Goal: Answer question/provide support: Share knowledge or assist other users

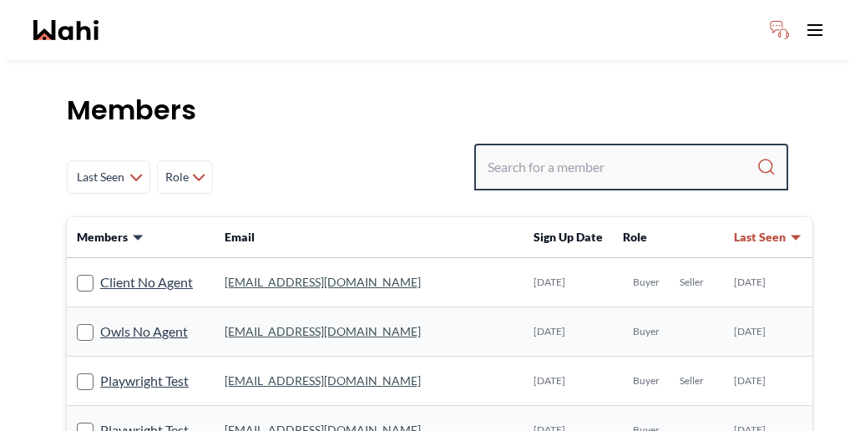
click at [666, 152] on input "Search input" at bounding box center [622, 167] width 269 height 30
paste input "Victoria"
type input "Victoria"
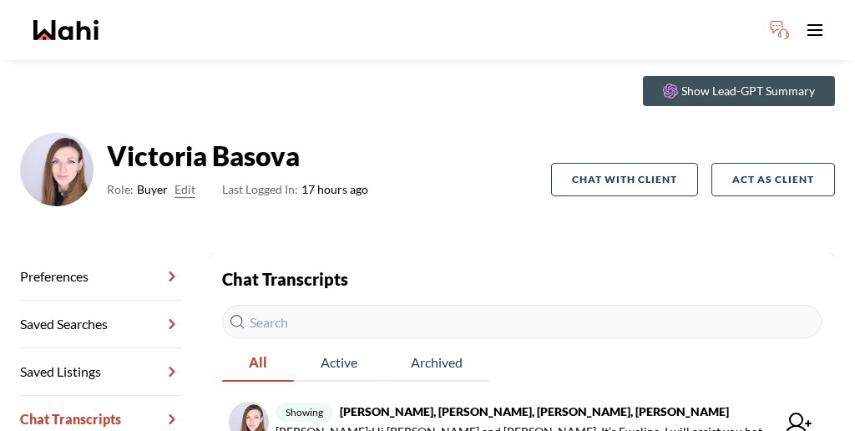
scroll to position [54, 0]
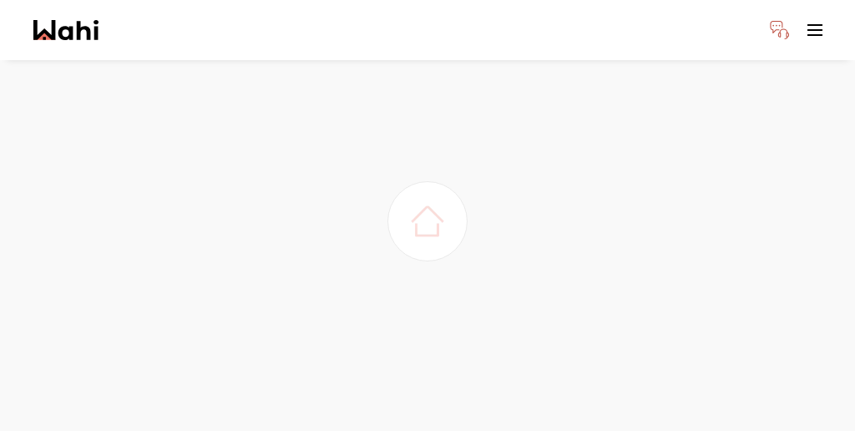
scroll to position [45, 0]
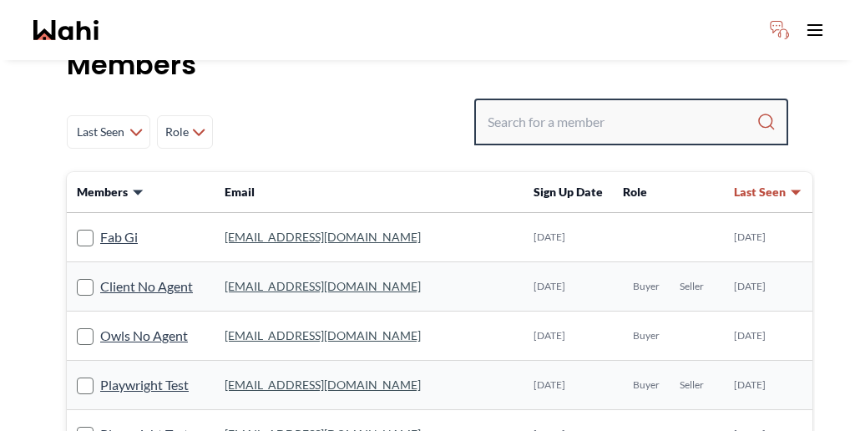
click at [607, 107] on input "Search input" at bounding box center [622, 122] width 269 height 30
paste input "Victoria"
type input "Victoria"
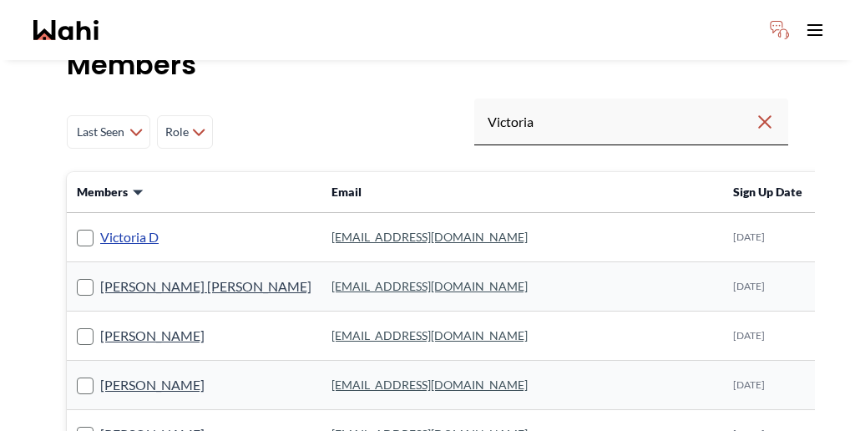
click at [104, 226] on link "Victoria D" at bounding box center [129, 237] width 58 height 22
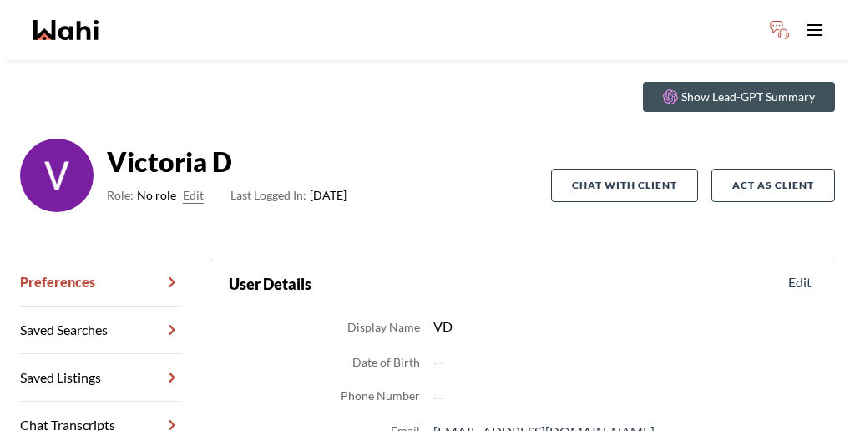
click at [86, 402] on link "Chat Transcripts" at bounding box center [101, 426] width 162 height 48
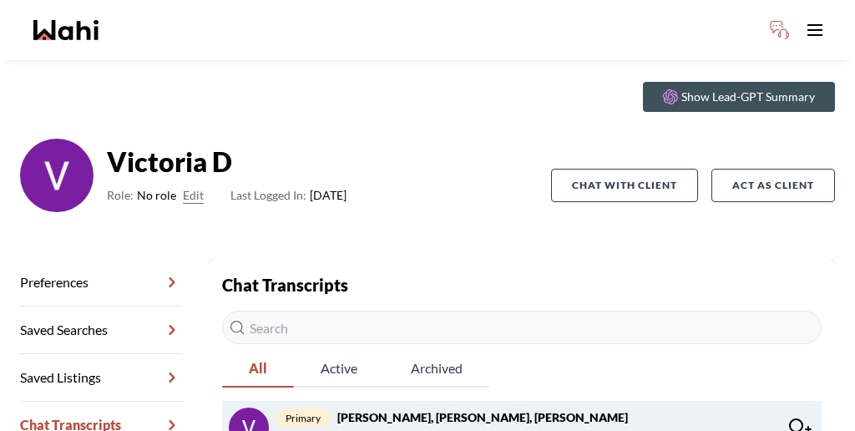
click at [358, 410] on strong "Victoria D, Ayman Khedr, Faraz" at bounding box center [482, 417] width 291 height 14
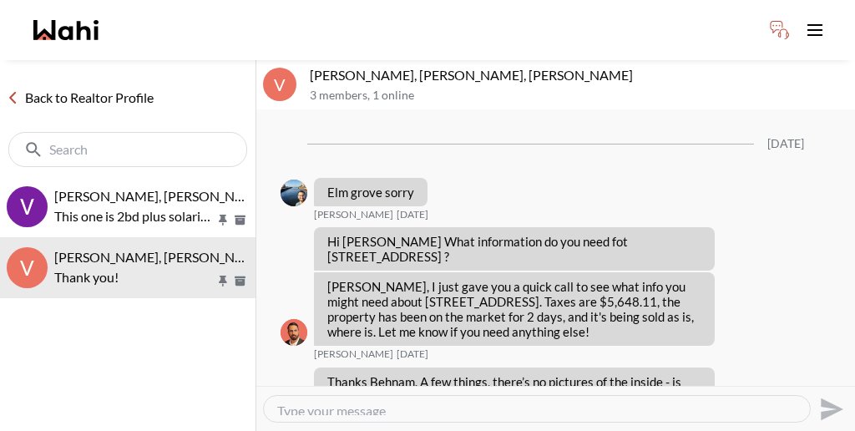
scroll to position [1094, 0]
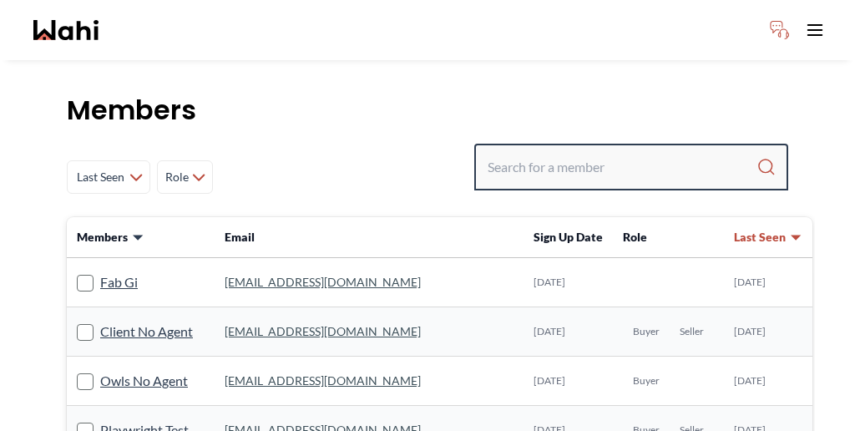
click at [627, 152] on input "Search input" at bounding box center [622, 167] width 269 height 30
paste input "Victoria"
type input "Victoria"
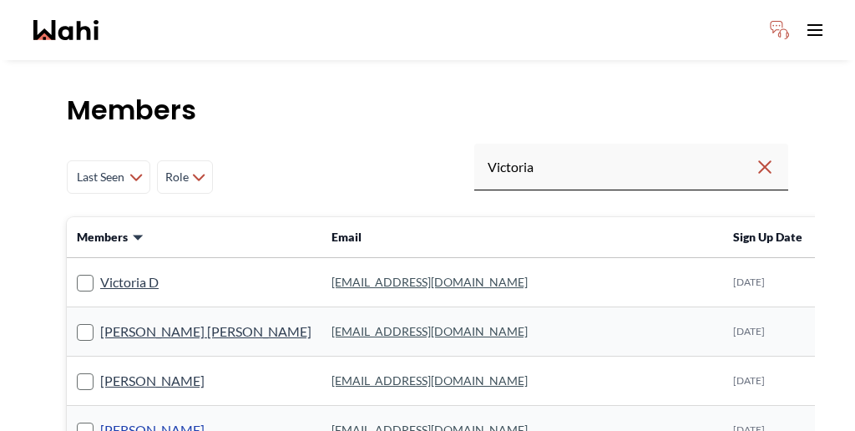
click at [117, 419] on link "Victoria Pereira" at bounding box center [152, 430] width 104 height 22
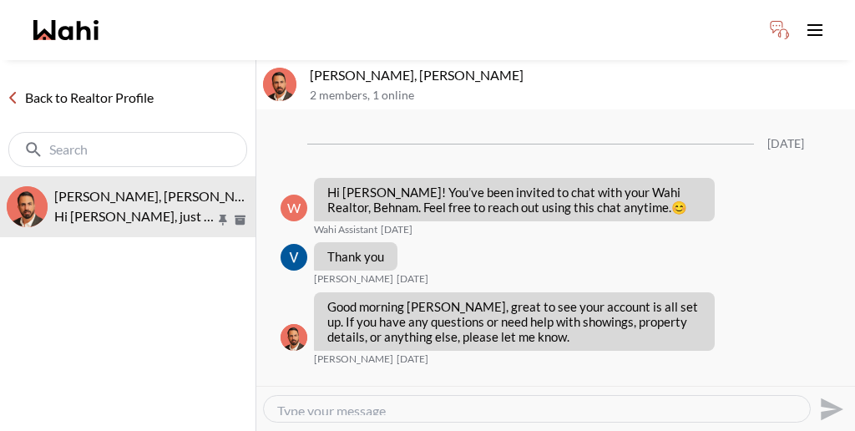
scroll to position [579, 0]
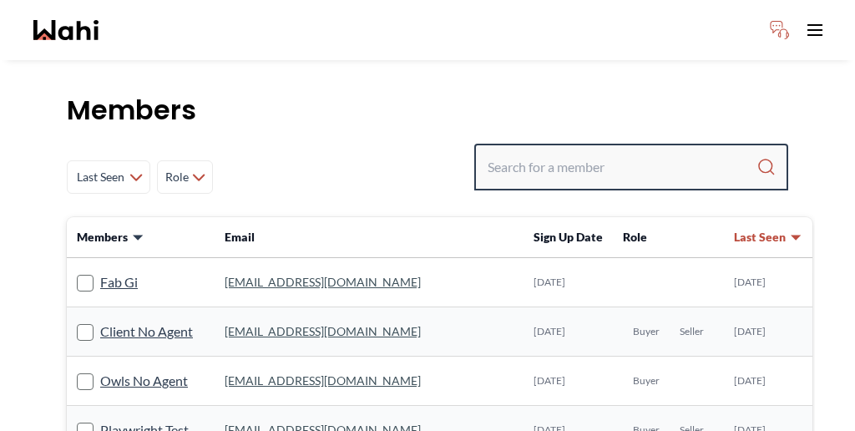
click at [667, 152] on input "Search input" at bounding box center [622, 167] width 269 height 30
type input "dylan"
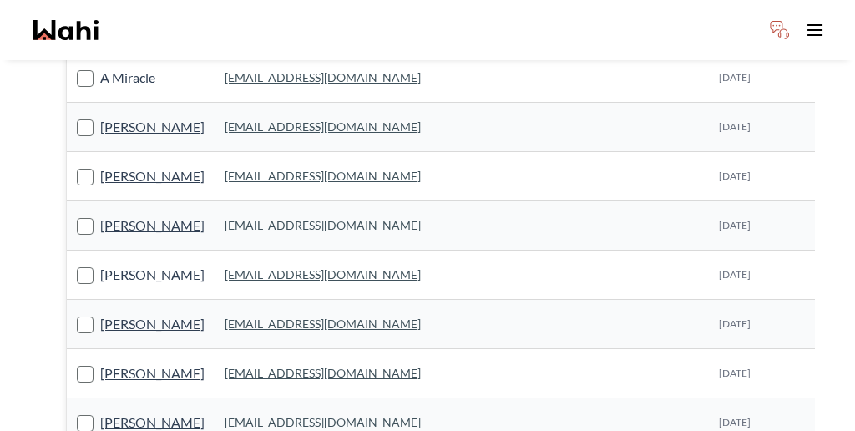
scroll to position [305, 0]
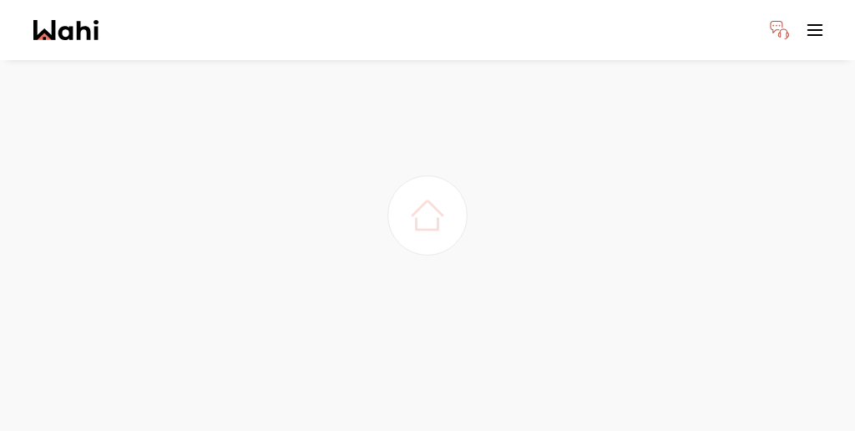
scroll to position [45, 0]
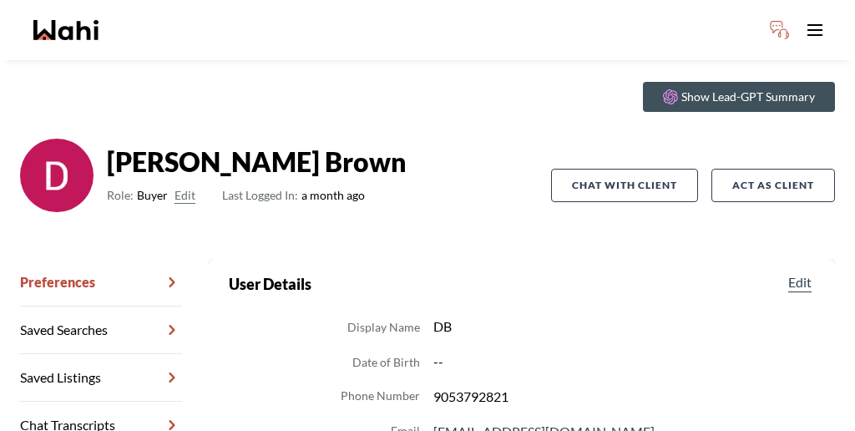
click at [104, 402] on link "Chat Transcripts" at bounding box center [101, 426] width 162 height 48
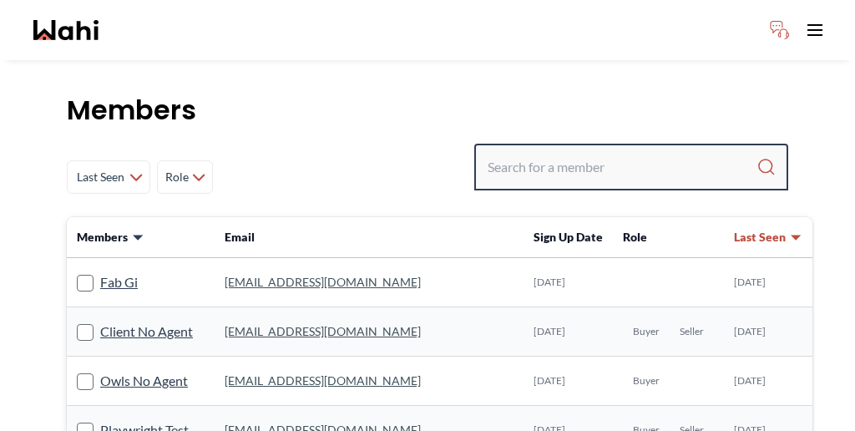
click at [667, 152] on input "Search input" at bounding box center [622, 167] width 269 height 30
paste input "vic.basova@gmail.com"
type input "vic.basova@gmail.com"
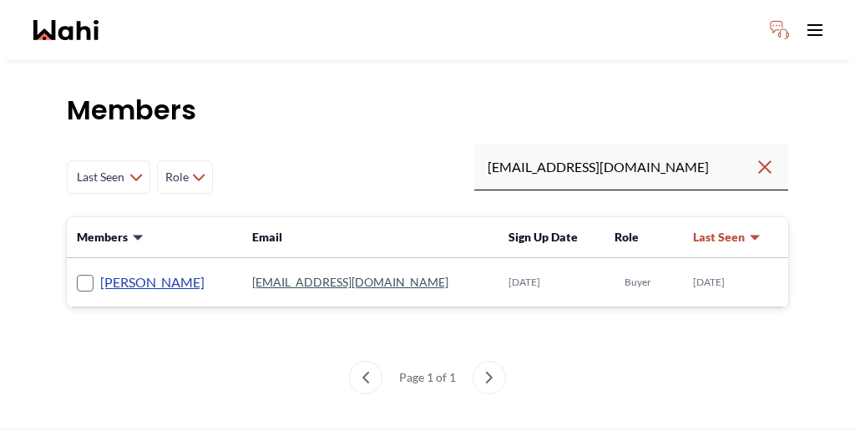
click at [114, 271] on link "[PERSON_NAME]" at bounding box center [152, 282] width 104 height 22
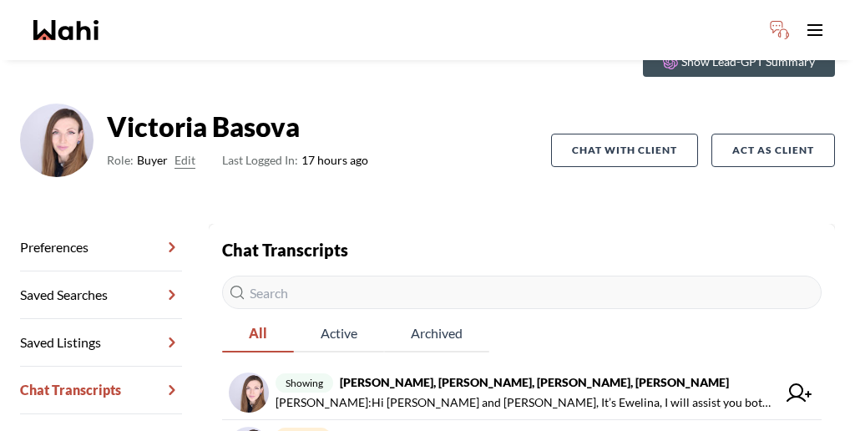
scroll to position [84, 0]
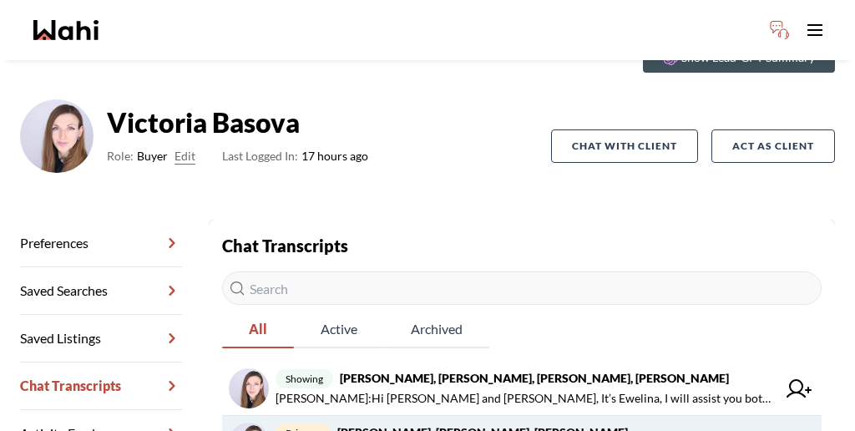
click at [421, 423] on span "primary Victoria Basova, Dylan Maloney, Barbara" at bounding box center [526, 433] width 501 height 20
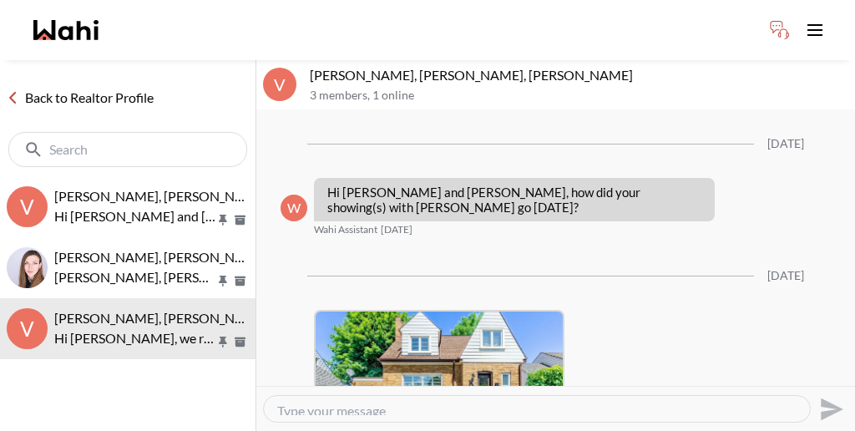
scroll to position [1726, 0]
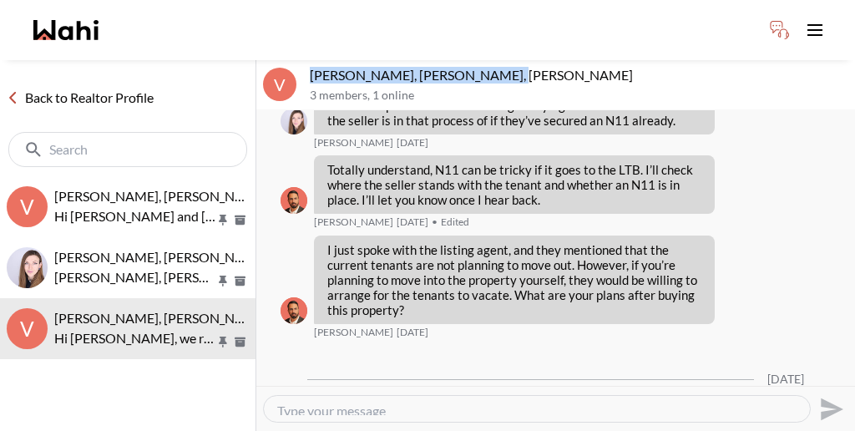
drag, startPoint x: 442, startPoint y: 58, endPoint x: 304, endPoint y: 53, distance: 137.9
click at [304, 60] on div "V Victoria Basova, Dylan Maloney, Barbara 3 members , 1 online" at bounding box center [555, 85] width 599 height 50
copy p "[PERSON_NAME], [PERSON_NAME]"
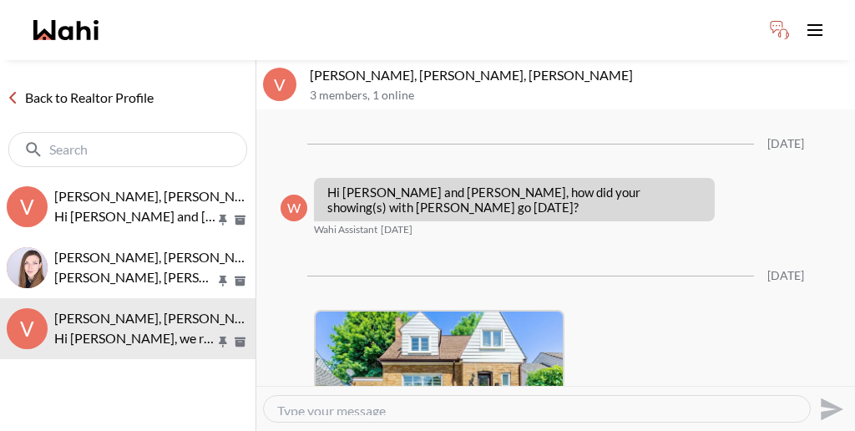
scroll to position [1726, 0]
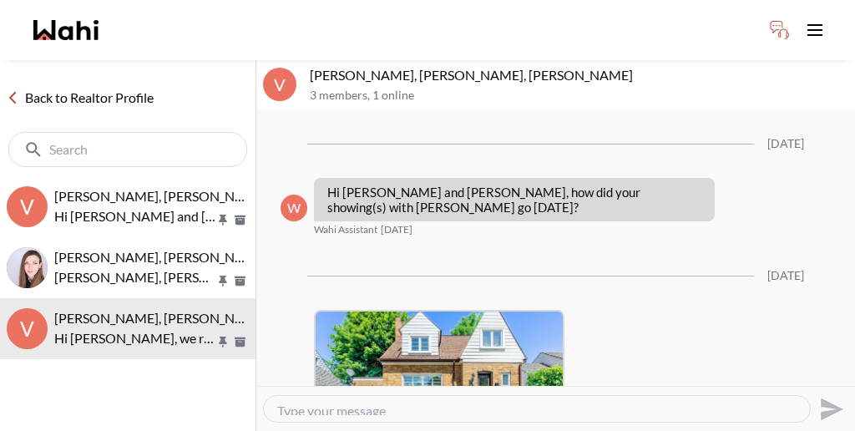
scroll to position [1726, 0]
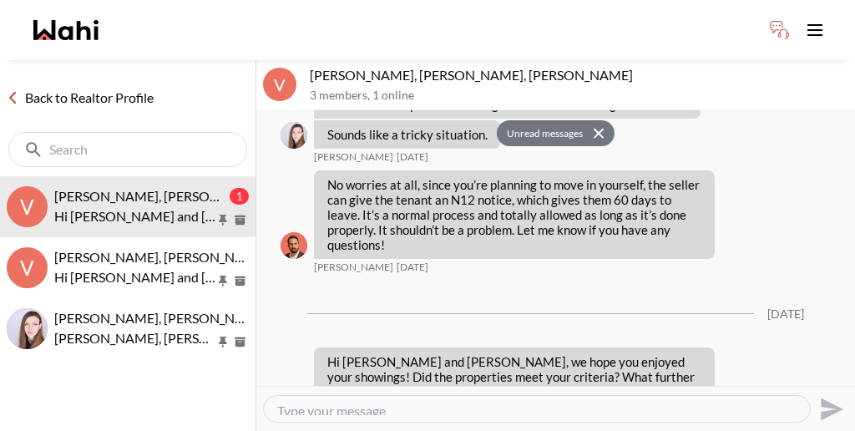
scroll to position [2062, 0]
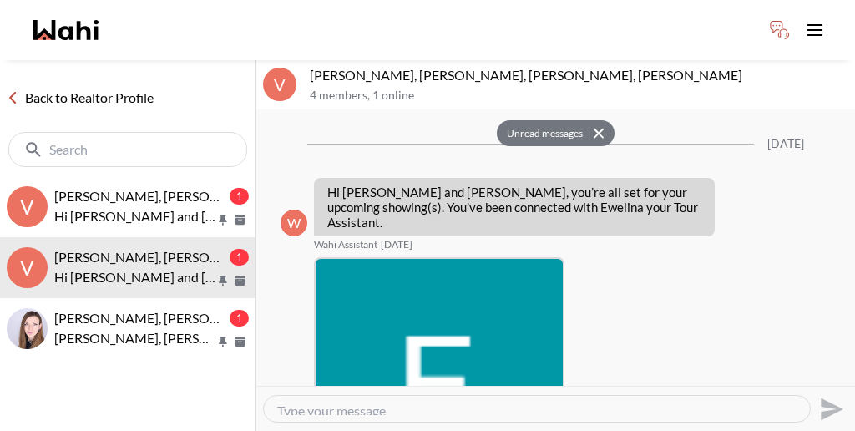
scroll to position [888, 0]
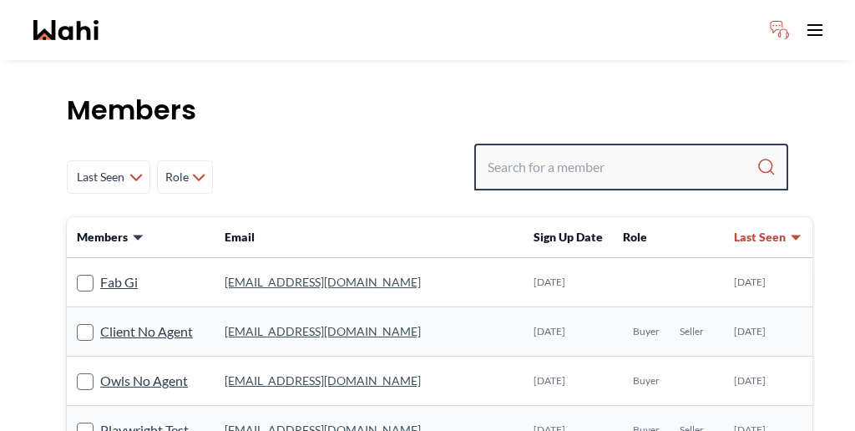
click at [631, 152] on input "Search input" at bounding box center [622, 167] width 269 height 30
paste input "[PERSON_NAME]"
type input "[PERSON_NAME]"
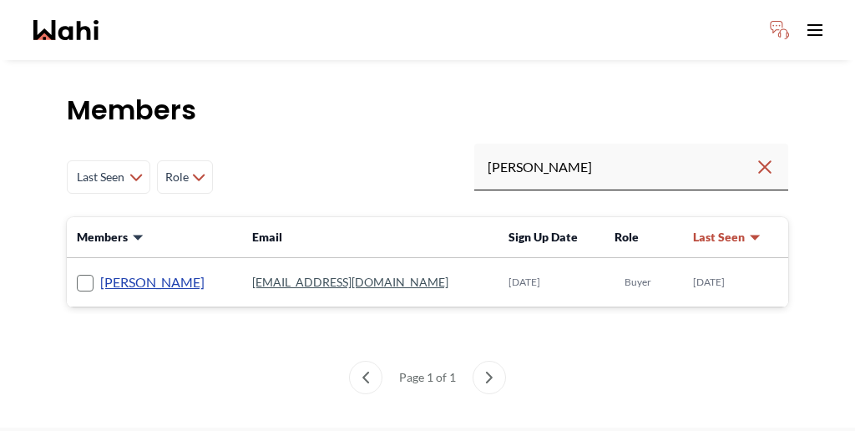
click at [106, 271] on link "[PERSON_NAME]" at bounding box center [152, 282] width 104 height 22
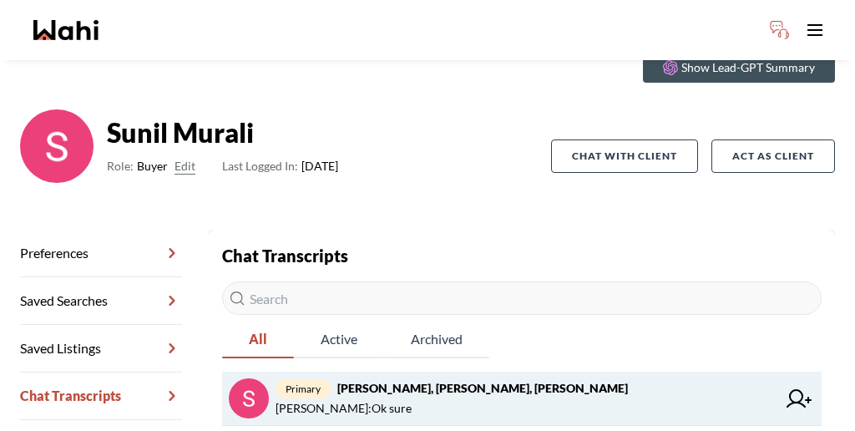
scroll to position [74, 0]
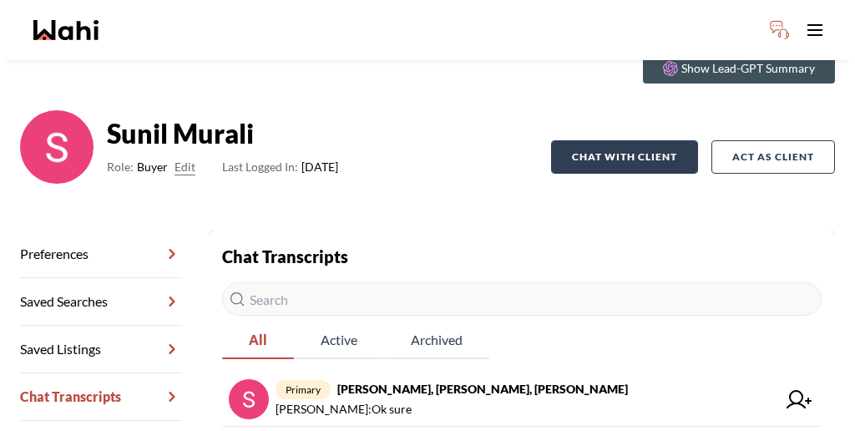
click at [637, 140] on button "Chat with client" at bounding box center [624, 156] width 147 height 33
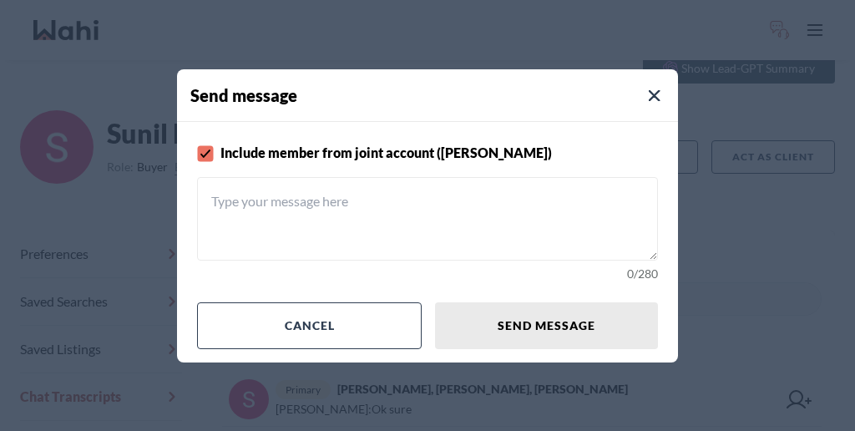
click at [460, 208] on textarea at bounding box center [427, 219] width 461 height 84
paste textarea "Good morning. Please feel free to use this chat to coordinate your upcoming hom…"
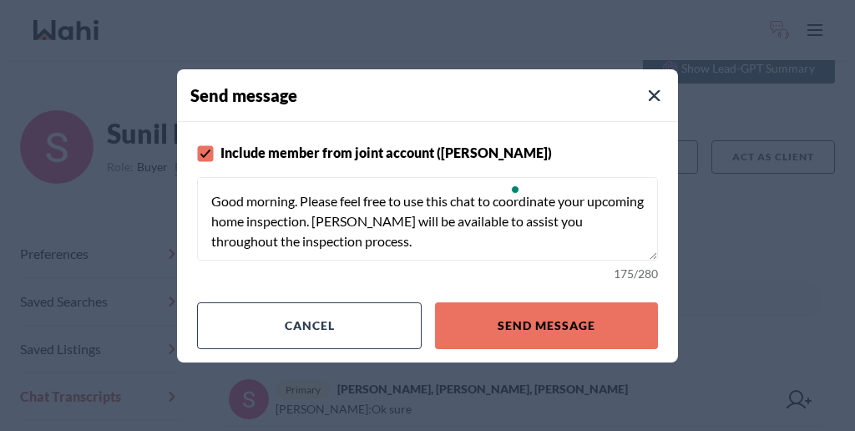
type textarea "Good morning. Please feel free to use this chat to coordinate your upcoming hom…"
